Goal: Use online tool/utility: Use online tool/utility

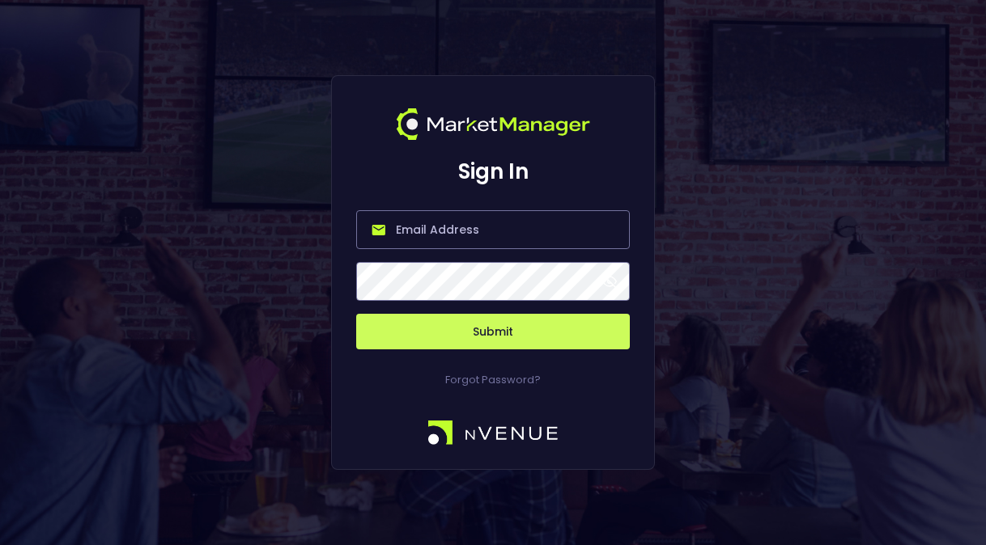
click at [526, 237] on input "email" at bounding box center [493, 229] width 274 height 39
type input "[PERSON_NAME][EMAIL_ADDRESS][DOMAIN_NAME]"
click at [356, 314] on button "Submit" at bounding box center [493, 332] width 274 height 36
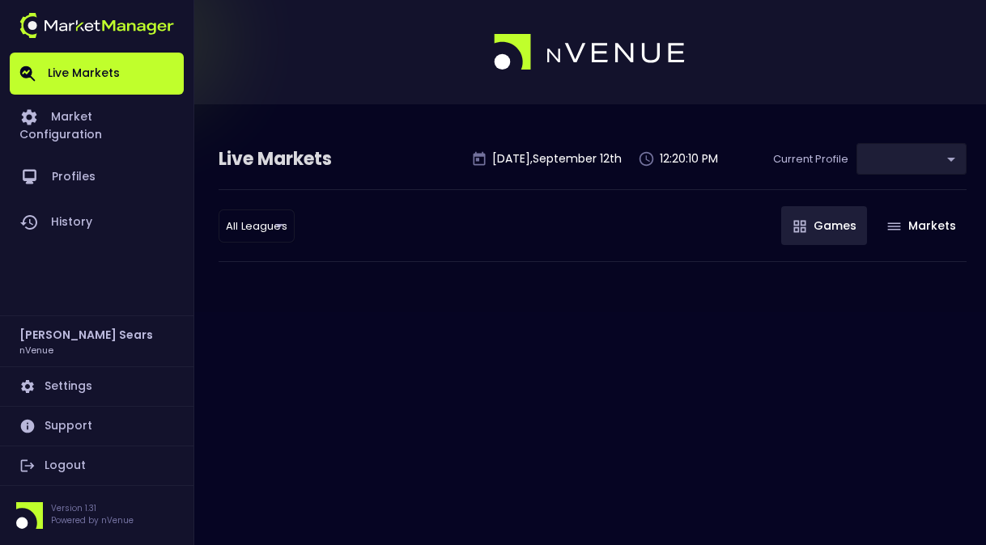
type input "d66ee90f-df8e-430e-a05c-aaf70ad95ad9"
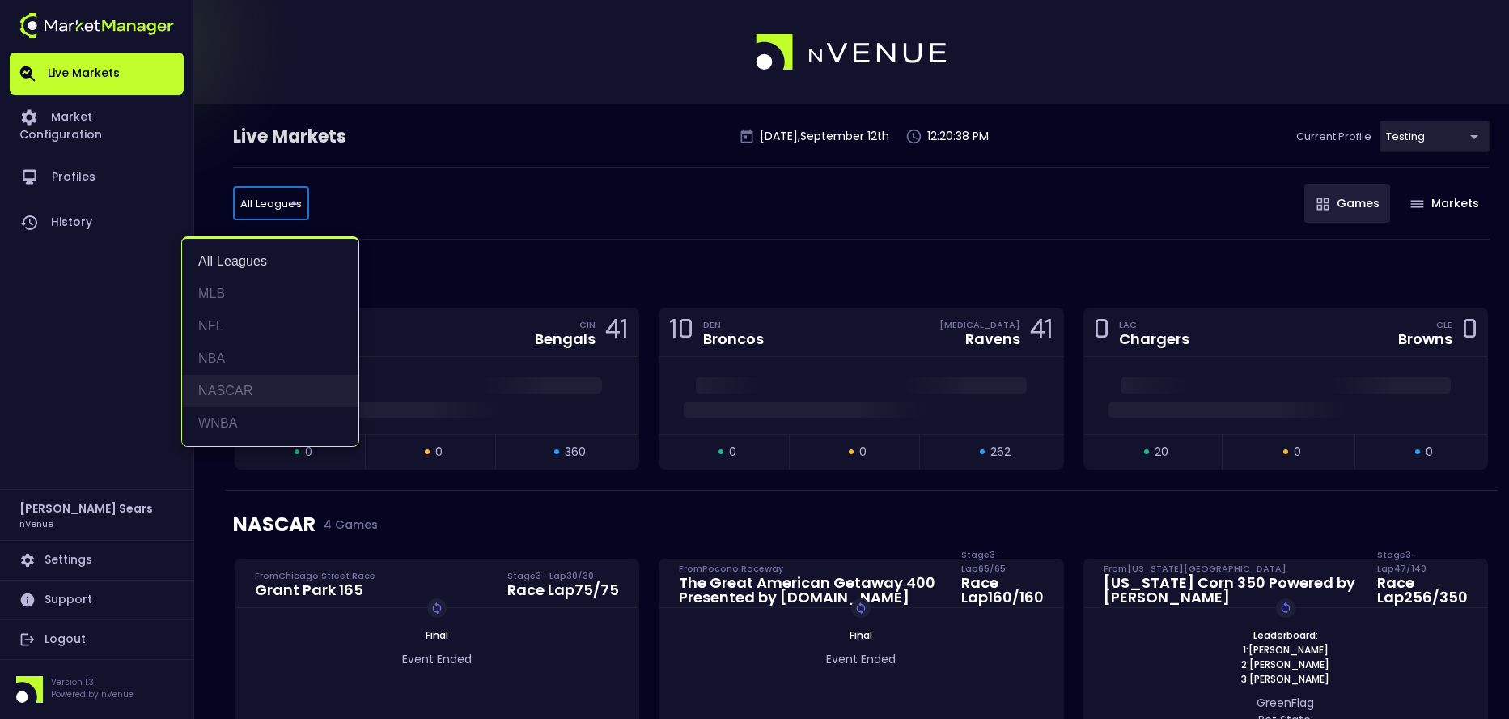
click at [257, 388] on li "NASCAR" at bounding box center [270, 391] width 176 height 32
type input "NASCAR"
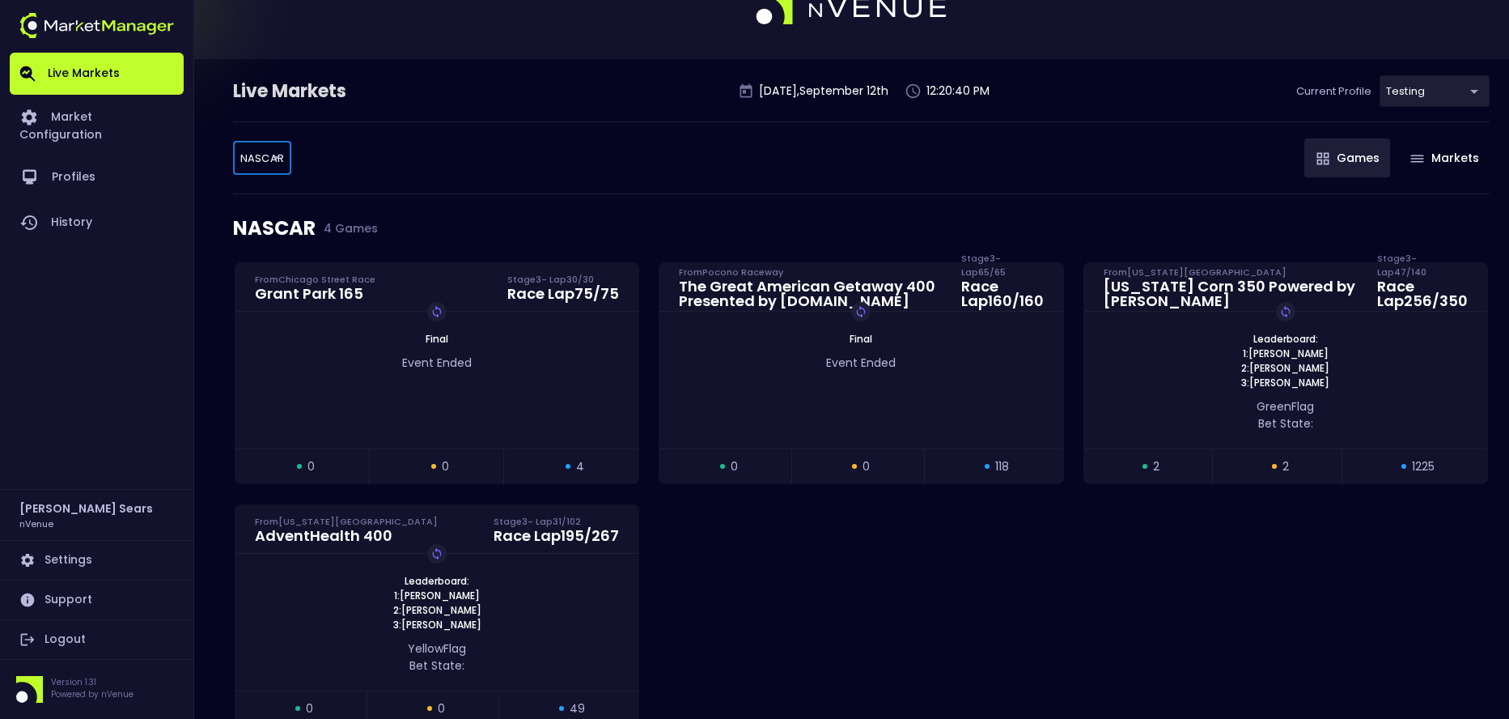
scroll to position [58, 0]
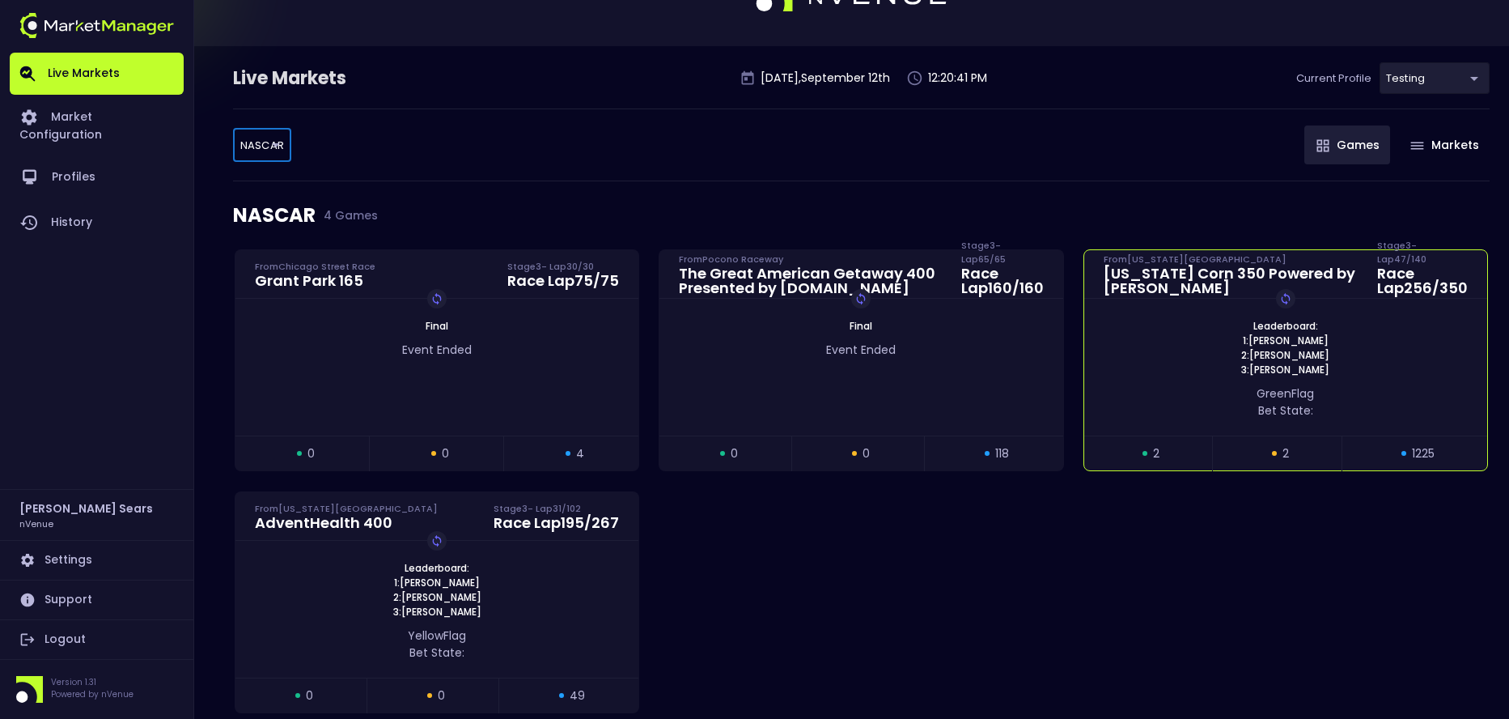
click at [985, 363] on span "3: [PERSON_NAME]" at bounding box center [1285, 370] width 98 height 15
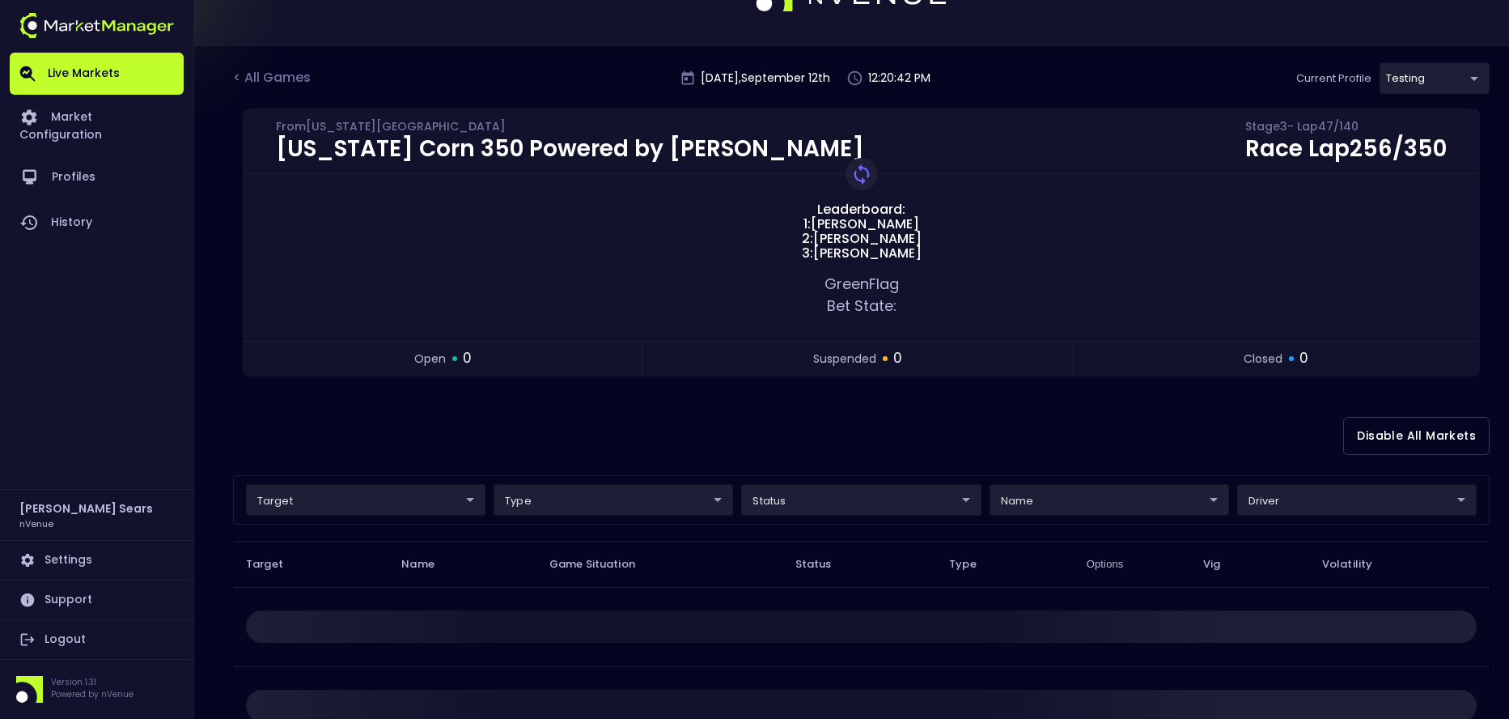
scroll to position [0, 0]
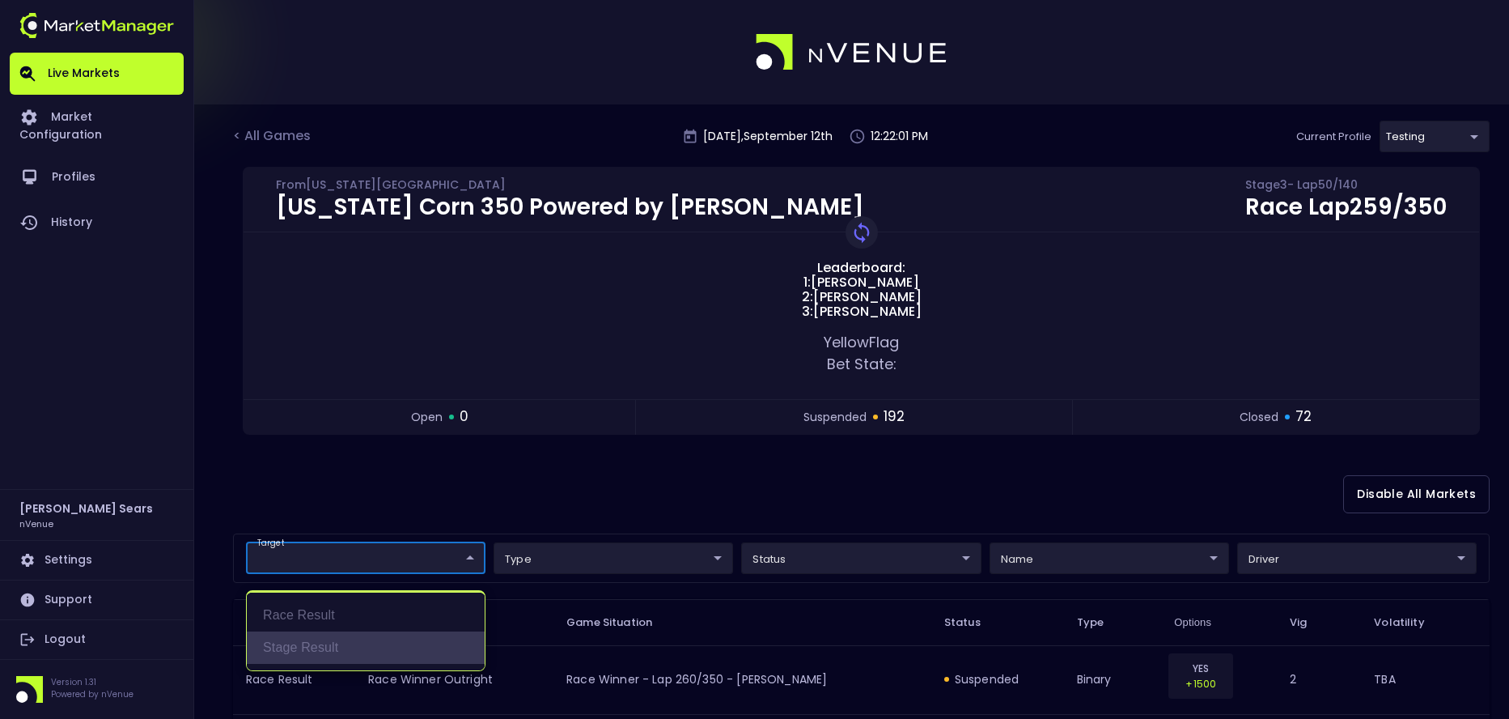
click at [366, 545] on li "Stage Result" at bounding box center [366, 647] width 238 height 32
type input "Stage Result"
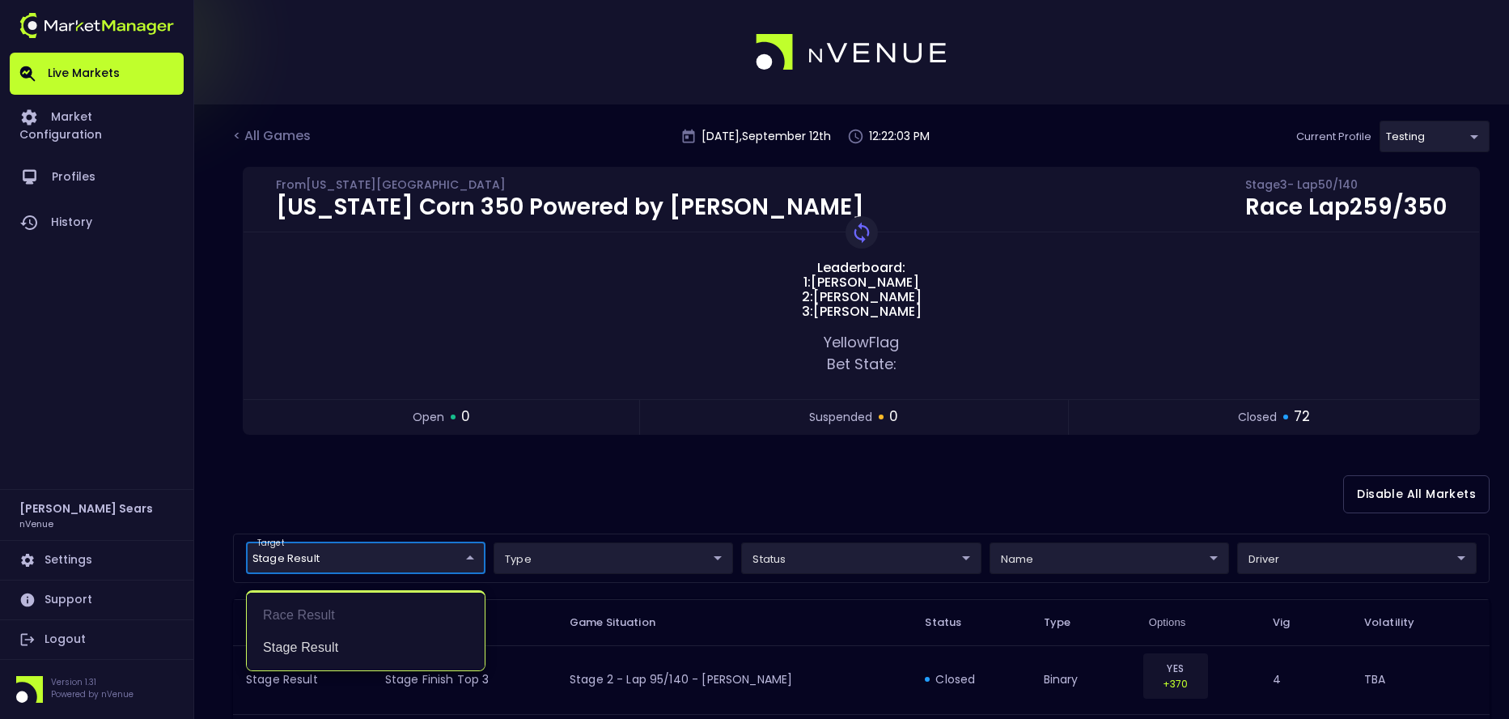
click at [887, 545] on div at bounding box center [754, 359] width 1509 height 719
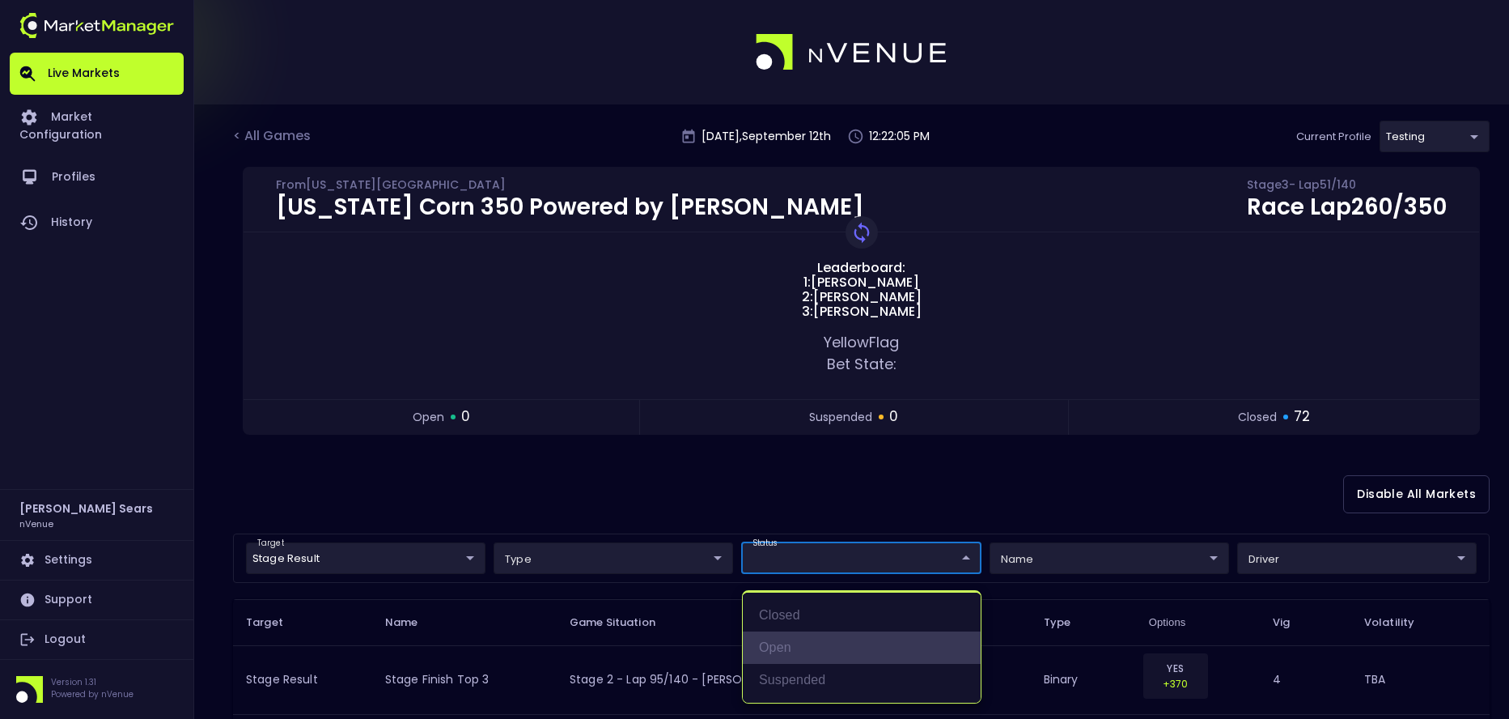
click at [784, 545] on li "open" at bounding box center [862, 647] width 238 height 32
type input "open"
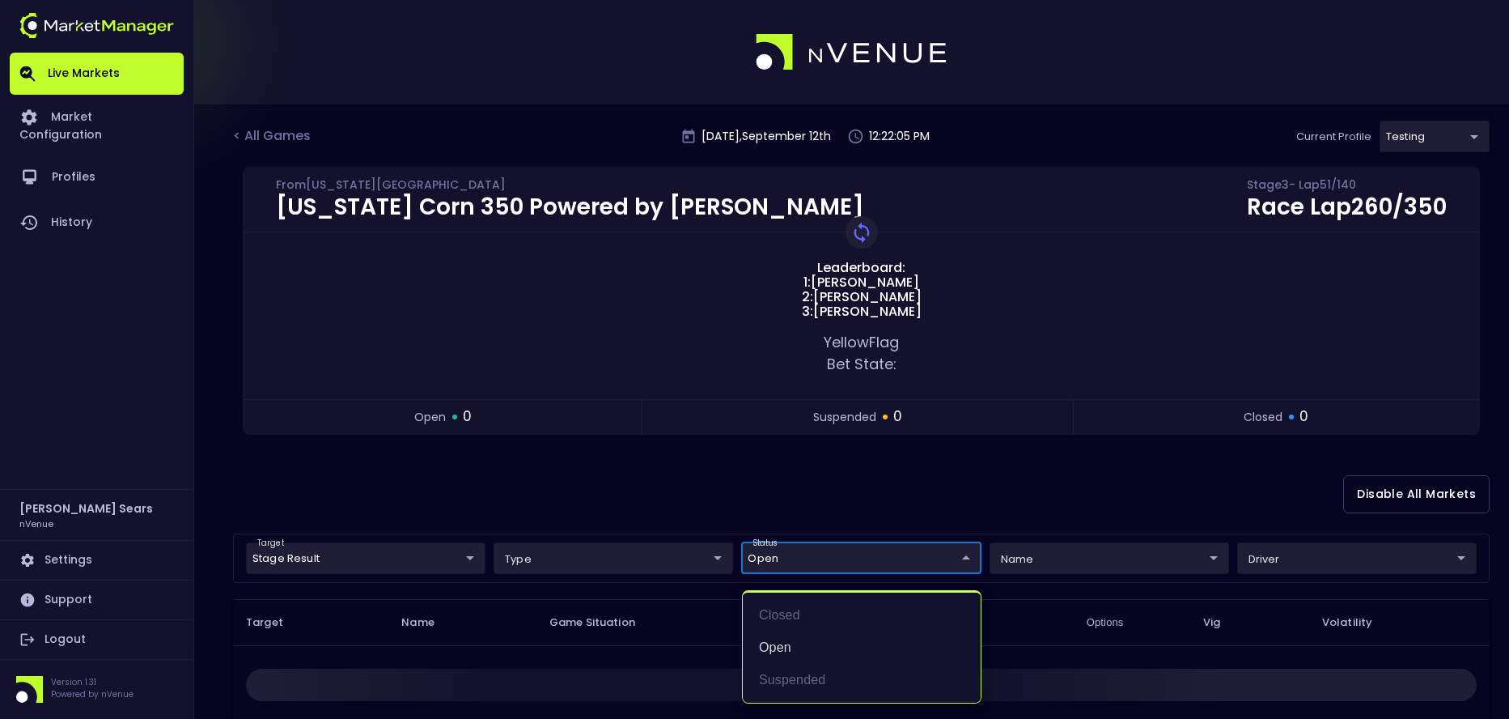
click at [985, 545] on div at bounding box center [754, 359] width 1509 height 719
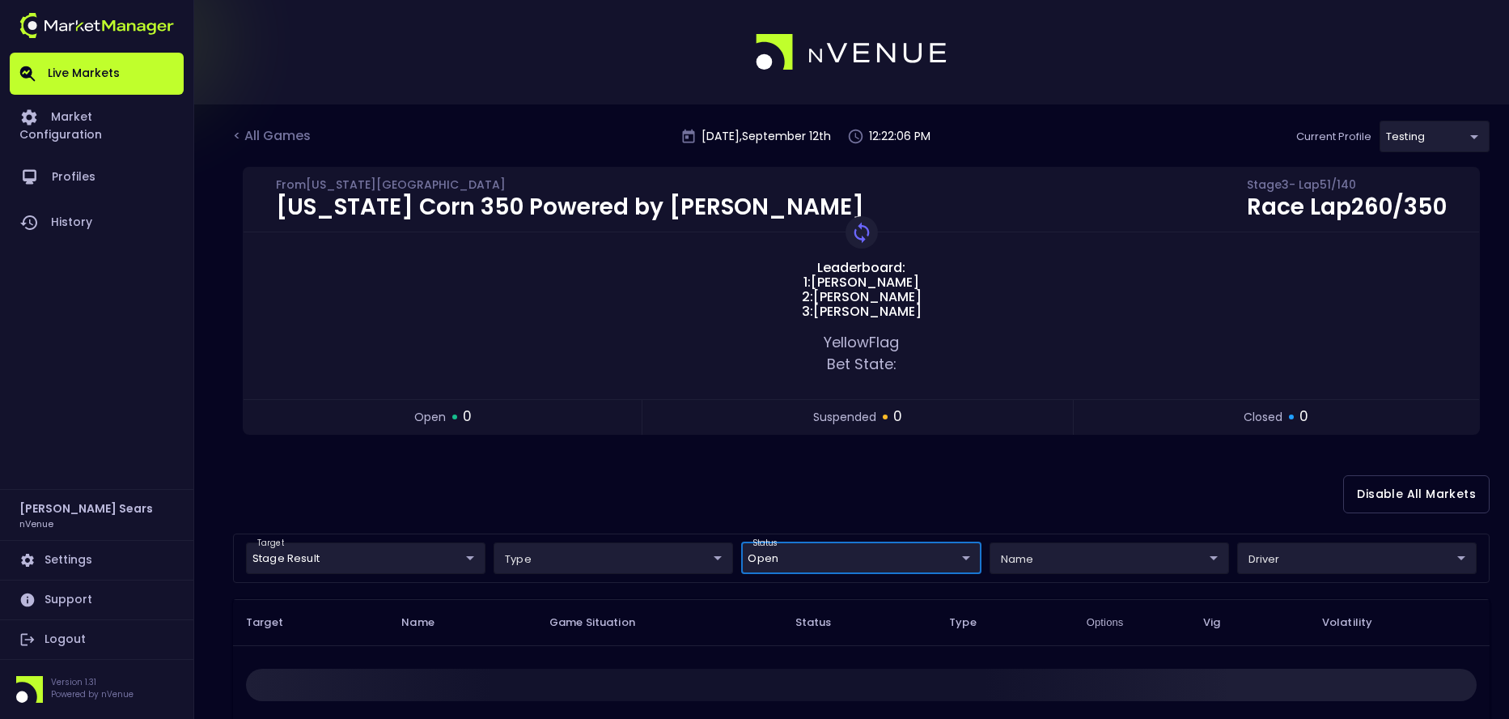
click at [985, 545] on body "Live Markets Market Configuration Profiles History [PERSON_NAME] nVenue Setting…" at bounding box center [754, 522] width 1509 height 1044
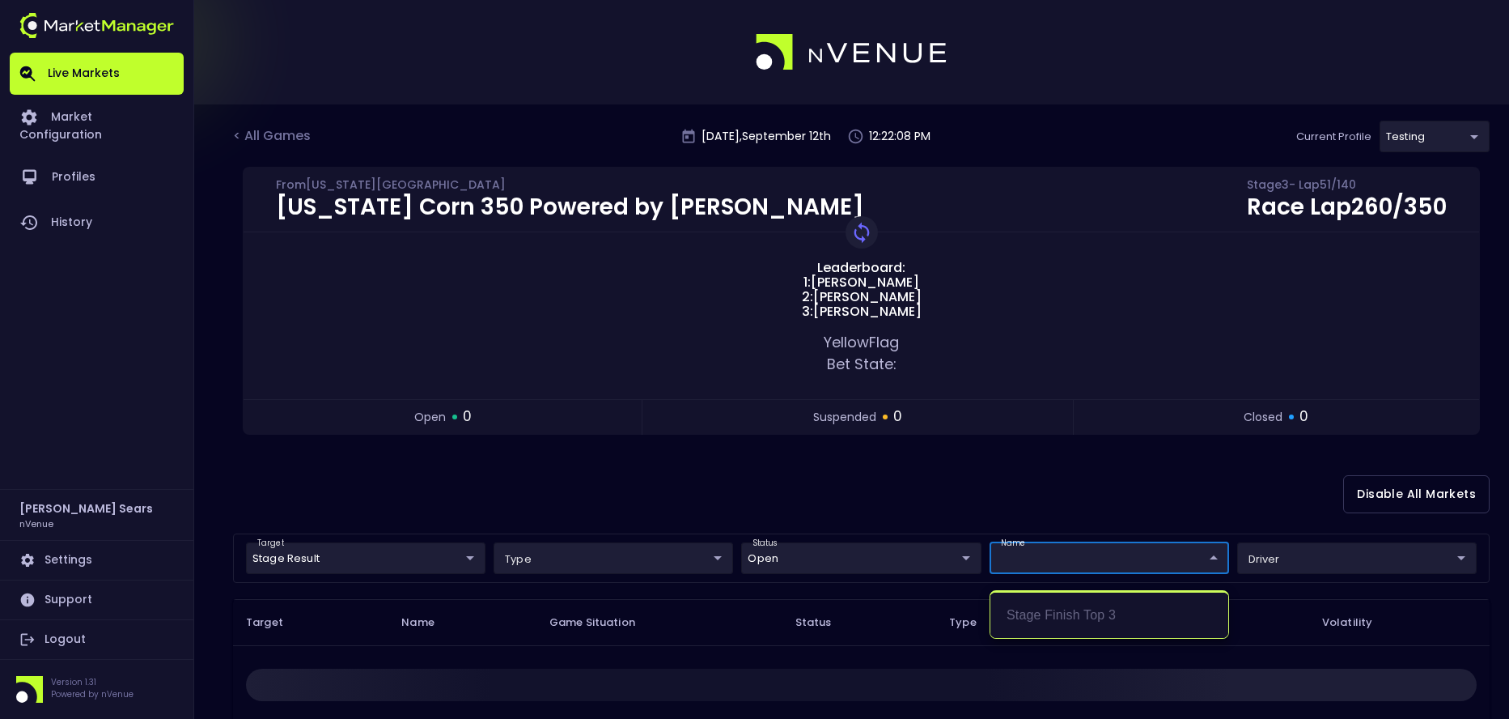
click at [985, 513] on div at bounding box center [754, 359] width 1509 height 719
